Goal: Book appointment/travel/reservation

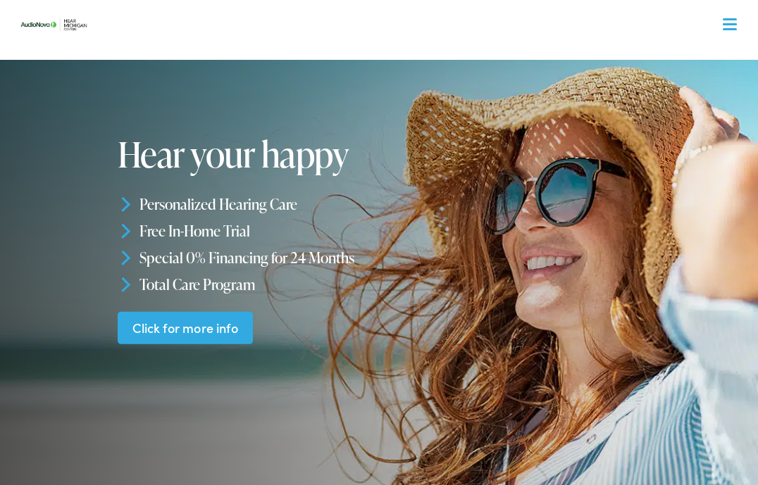
click at [714, 20] on span "Menu" at bounding box center [703, 24] width 26 height 11
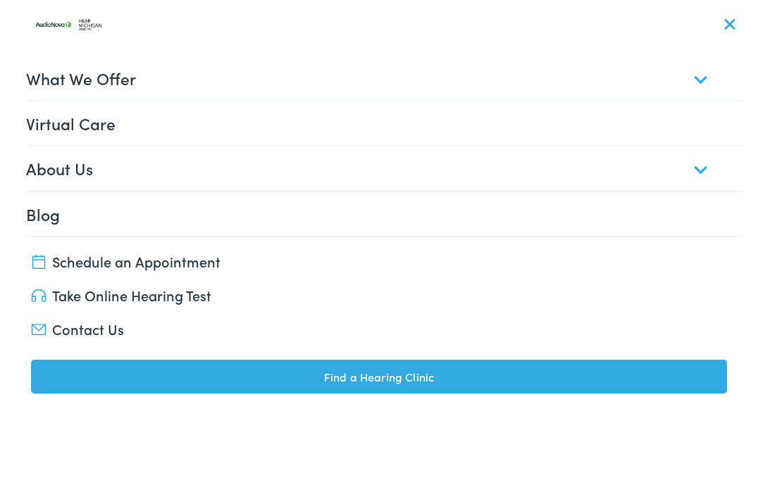
click at [614, 99] on link "What We Offer" at bounding box center [384, 78] width 717 height 44
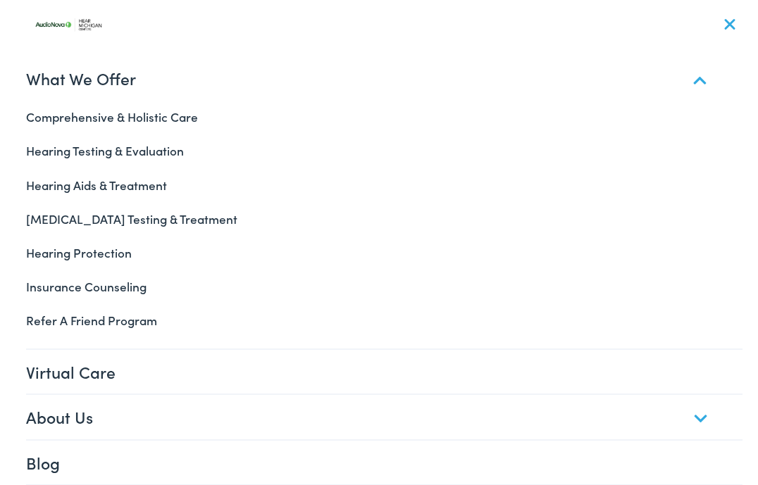
click at [612, 94] on link "What We Offer" at bounding box center [384, 78] width 717 height 44
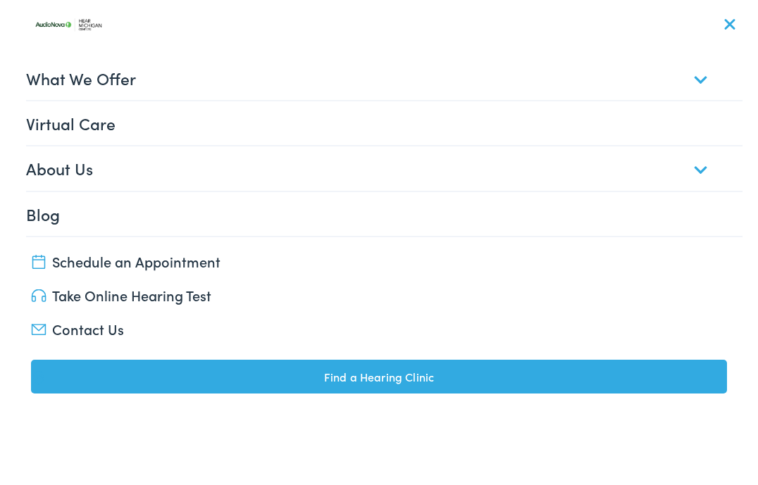
click at [611, 96] on link "What We Offer" at bounding box center [384, 78] width 717 height 44
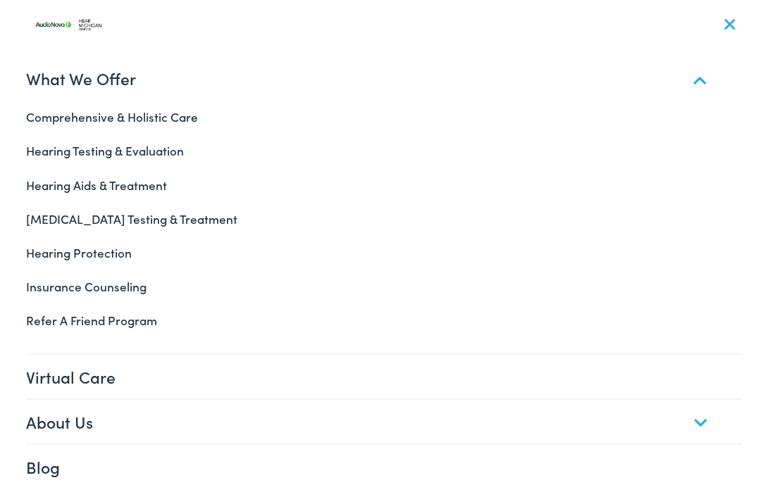
click at [47, 154] on link "Hearing Testing & Evaluation" at bounding box center [380, 151] width 728 height 34
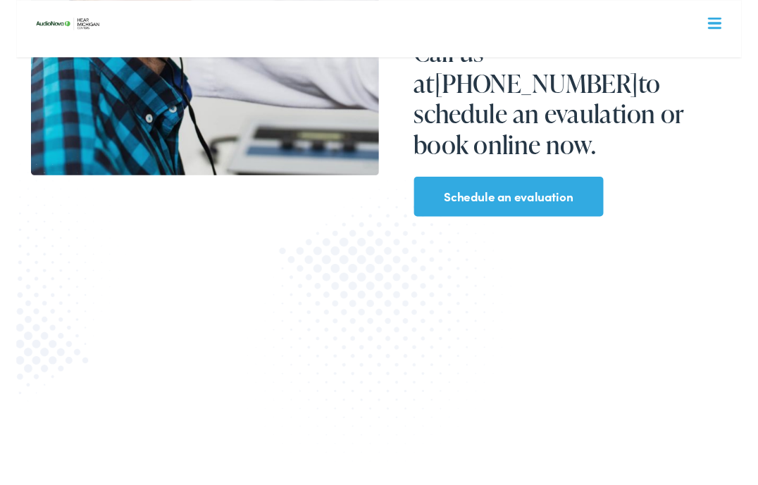
scroll to position [424, 0]
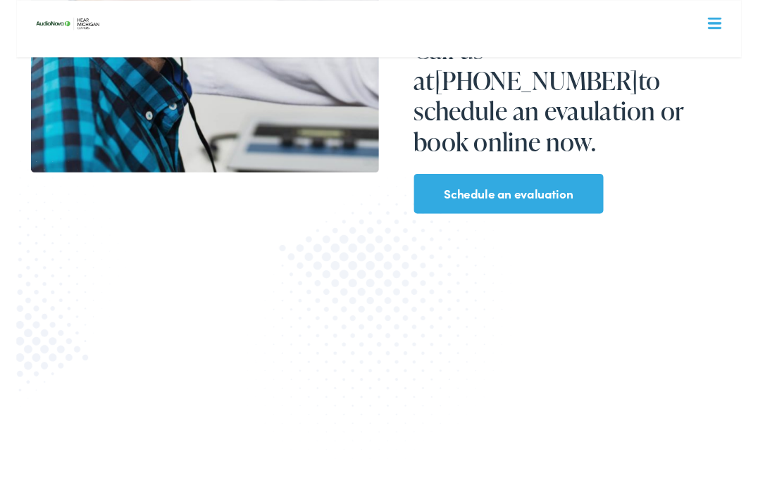
click at [442, 283] on img at bounding box center [378, 334] width 291 height 300
click at [469, 192] on link "Schedule an evaluation" at bounding box center [514, 203] width 135 height 23
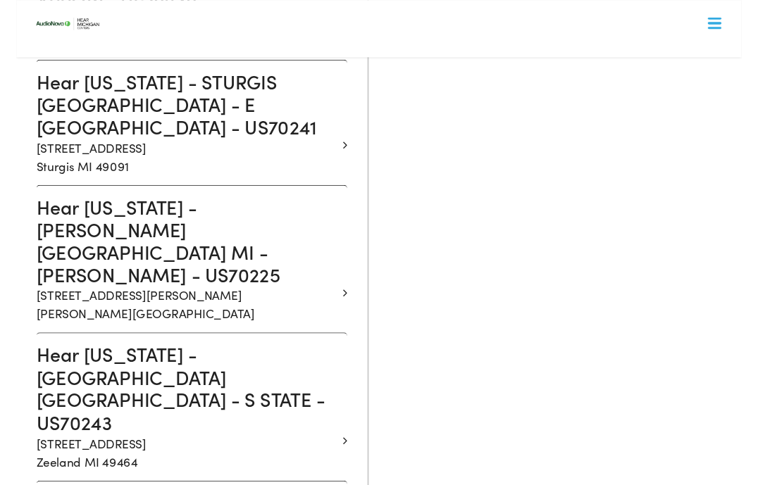
scroll to position [3346, 0]
